Goal: Information Seeking & Learning: Learn about a topic

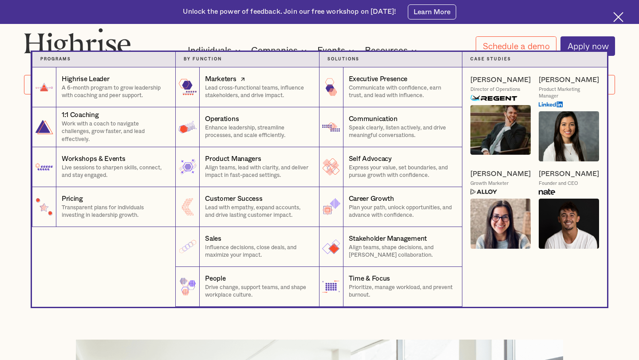
scroll to position [26, 0]
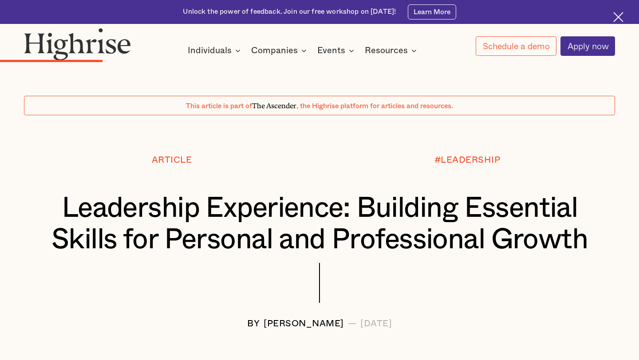
scroll to position [1307, 0]
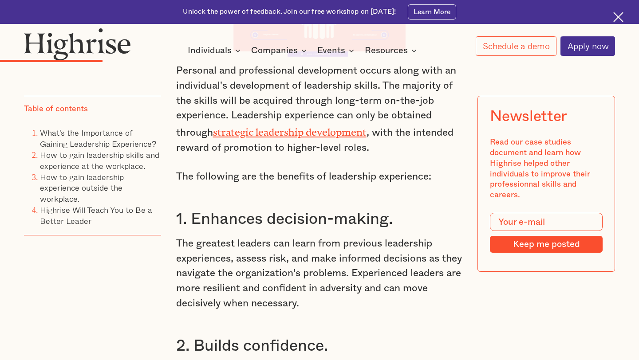
click at [395, 109] on p "Personal and professional development occurs along with an individual's develop…" at bounding box center [319, 109] width 287 height 92
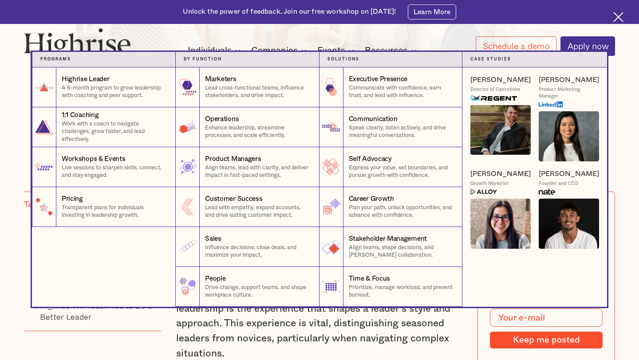
scroll to position [0, 0]
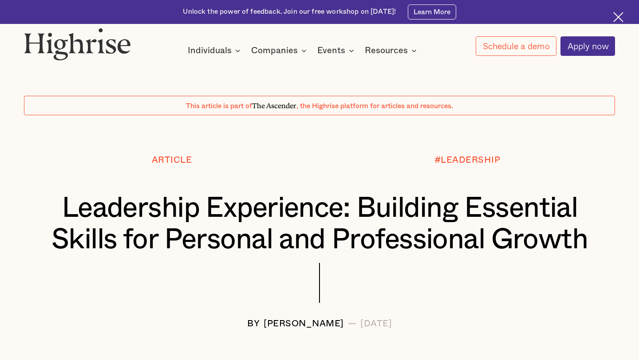
click at [262, 106] on span "The Ascender" at bounding box center [274, 104] width 44 height 8
drag, startPoint x: 256, startPoint y: 104, endPoint x: 289, endPoint y: 104, distance: 32.8
click at [289, 104] on span "The Ascender" at bounding box center [274, 104] width 44 height 8
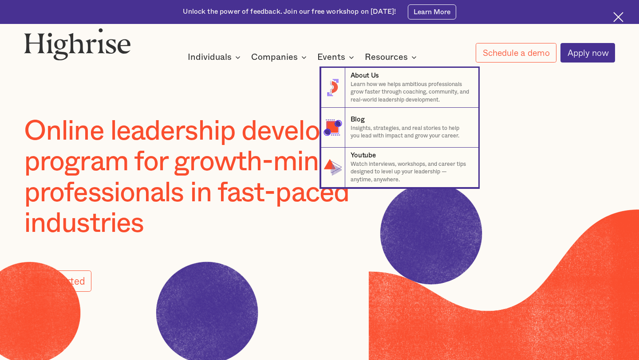
click at [388, 54] on nav "8 About Us Learn how we helps ambitious professionals grow faster through coach…" at bounding box center [319, 120] width 532 height 136
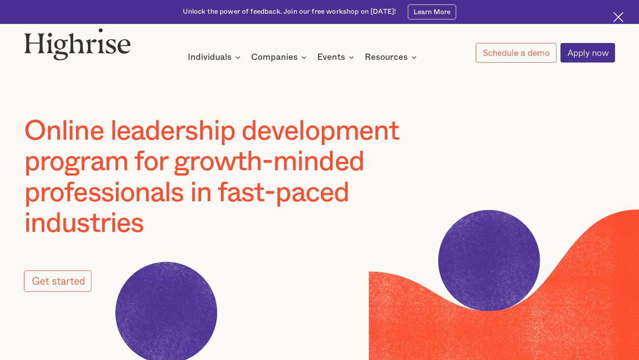
click at [620, 14] on img at bounding box center [618, 17] width 10 height 10
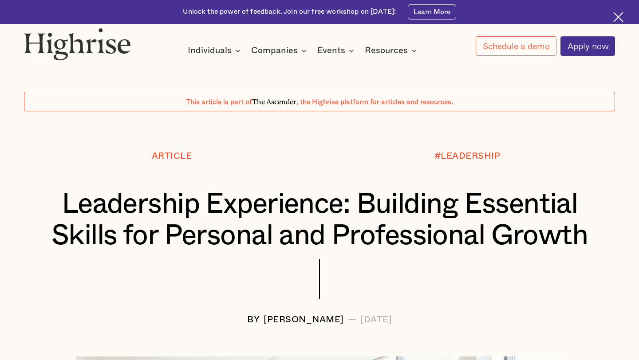
scroll to position [4, 0]
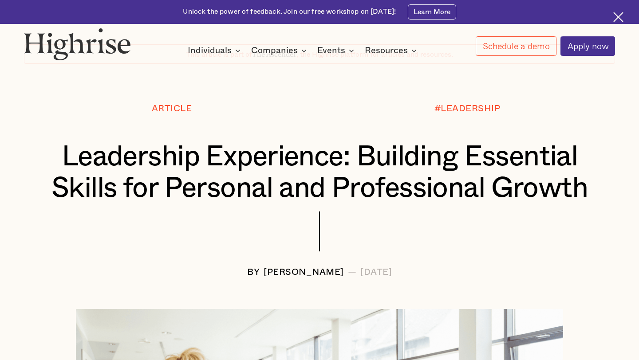
scroll to position [125, 0]
